Goal: Navigation & Orientation: Find specific page/section

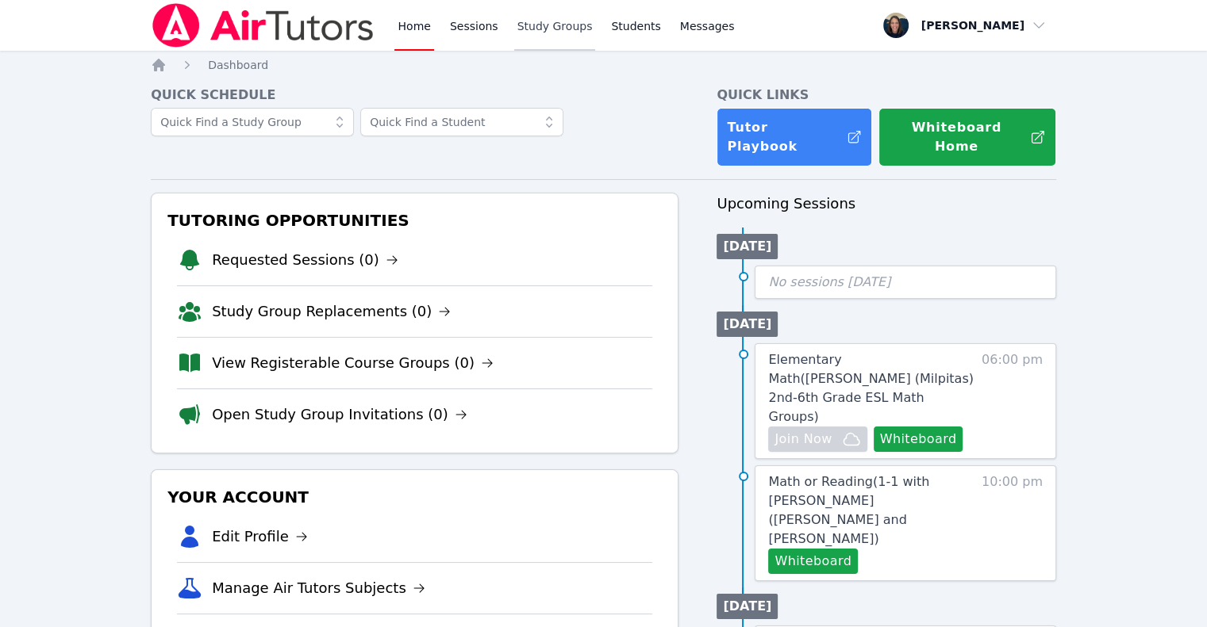
click at [539, 29] on link "Study Groups" at bounding box center [555, 25] width 82 height 51
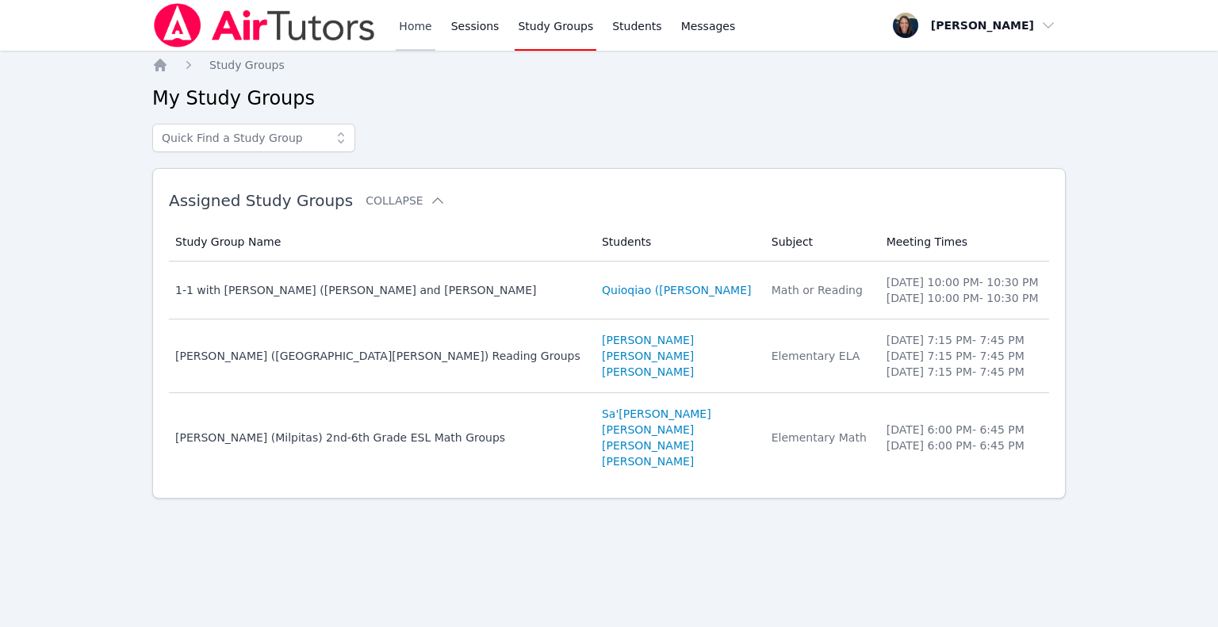
click at [396, 37] on link "Home" at bounding box center [415, 25] width 39 height 51
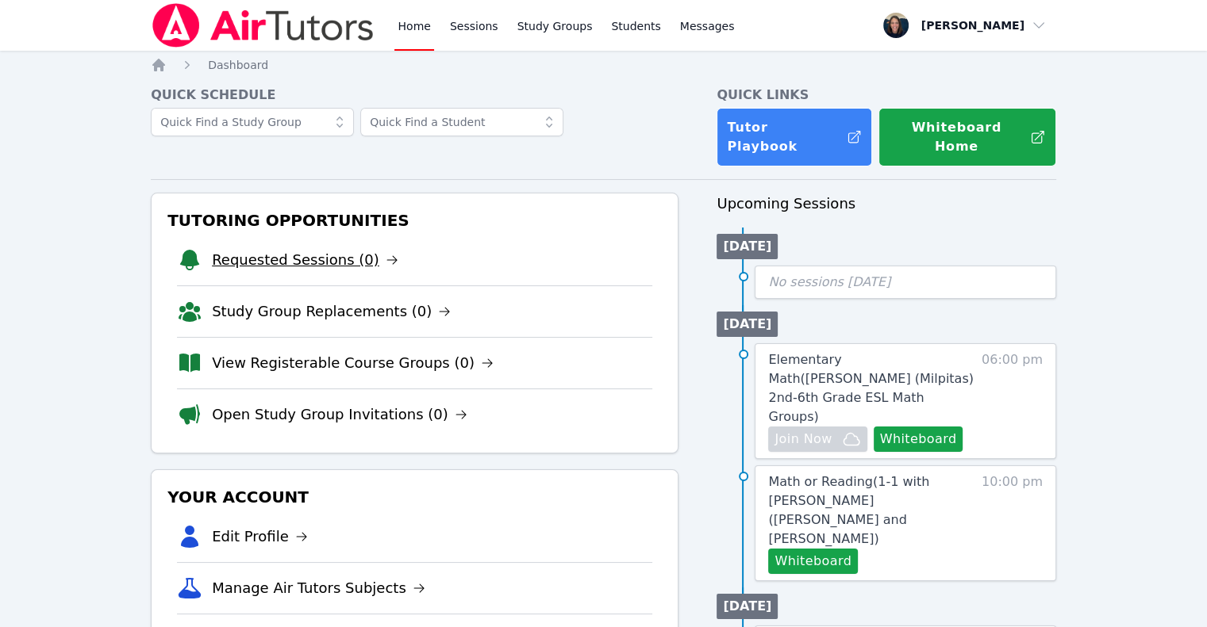
click at [288, 249] on link "Requested Sessions (0)" at bounding box center [305, 260] width 186 height 22
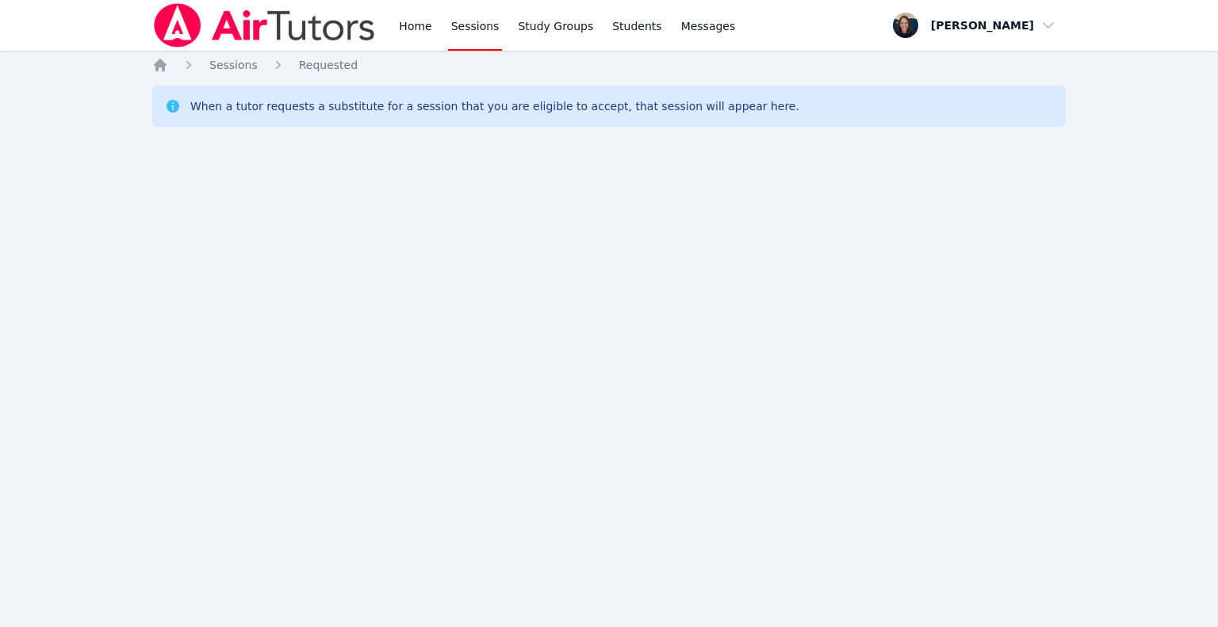
click at [410, 29] on link "Home" at bounding box center [415, 25] width 39 height 51
